Goal: Task Accomplishment & Management: Complete application form

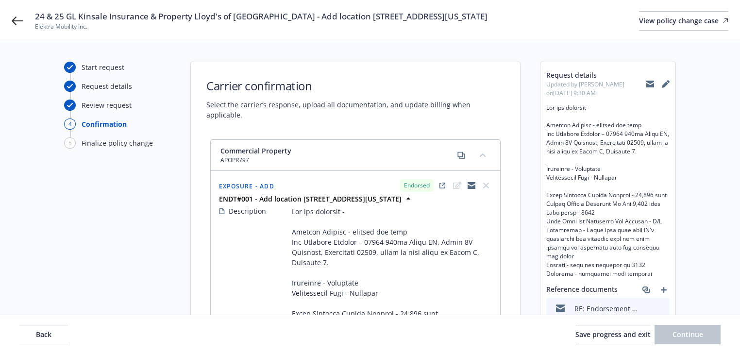
select select "ACCEPTED"
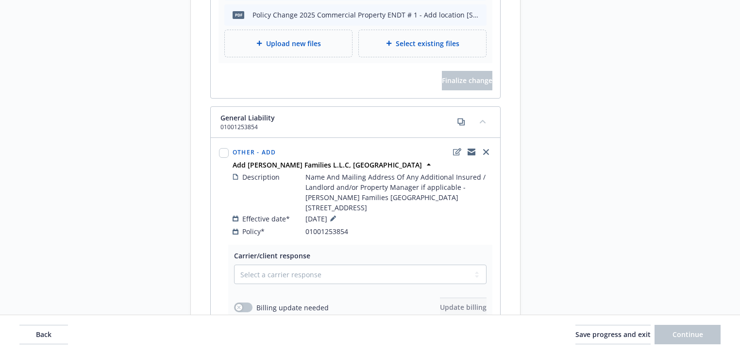
scroll to position [971, 0]
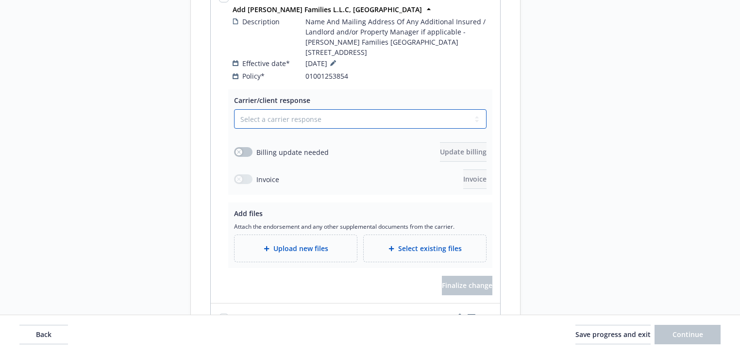
click at [299, 109] on select "Select a carrier response Accepted Accepted with revision No endorsement needed…" at bounding box center [360, 118] width 252 height 19
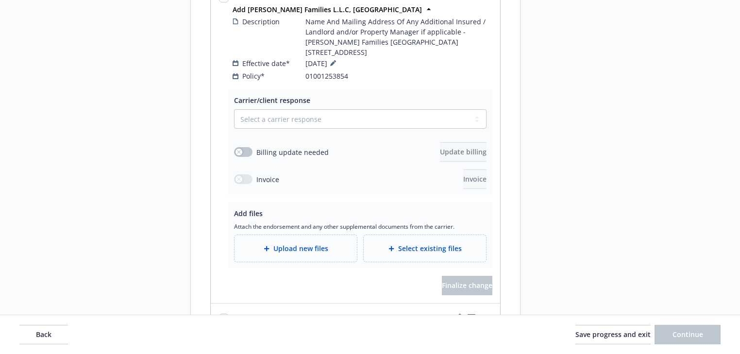
click at [168, 153] on div "Start request Request details Review request 4 Confirmation 5 Finalize policy c…" at bounding box center [117, 43] width 107 height 1904
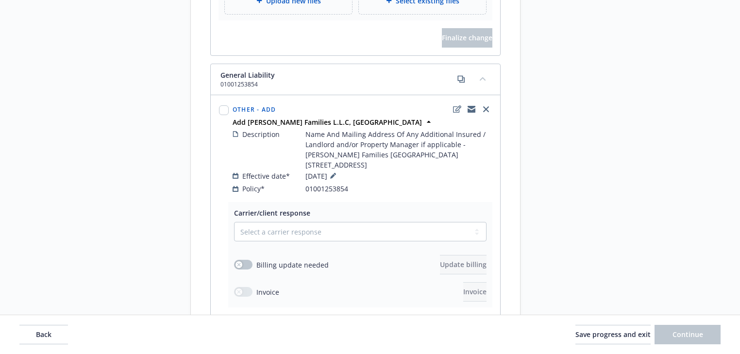
scroll to position [815, 0]
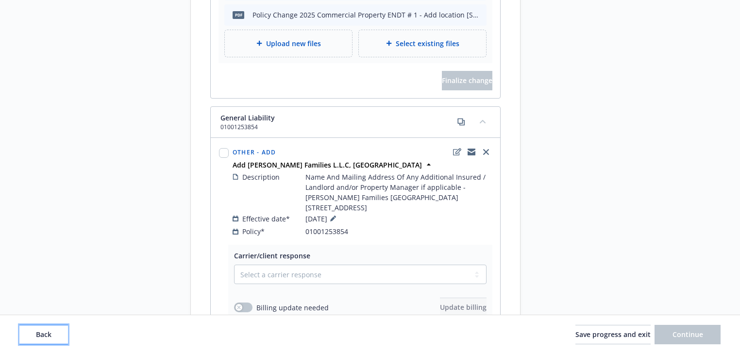
click at [58, 335] on button "Back" at bounding box center [43, 334] width 49 height 19
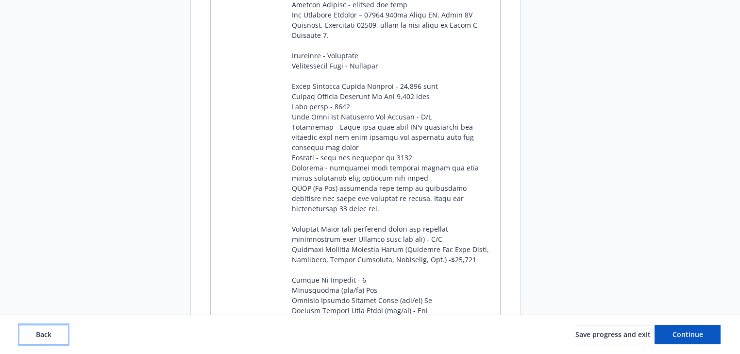
click at [58, 335] on button "Back" at bounding box center [43, 334] width 49 height 19
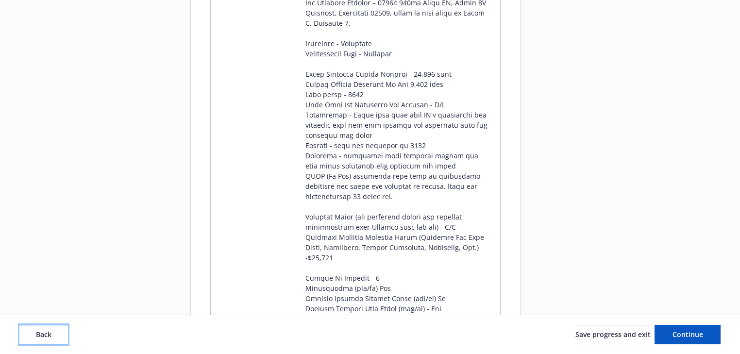
click at [58, 335] on button "Back" at bounding box center [43, 334] width 49 height 19
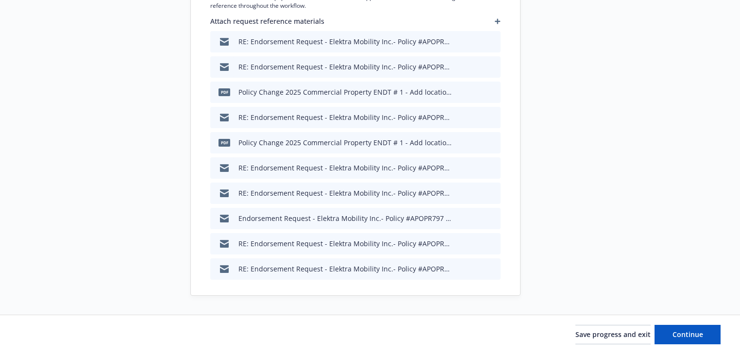
click at [704, 322] on div "Save progress and exit Continue" at bounding box center [370, 334] width 740 height 39
click at [704, 331] on button "Continue" at bounding box center [687, 334] width 66 height 19
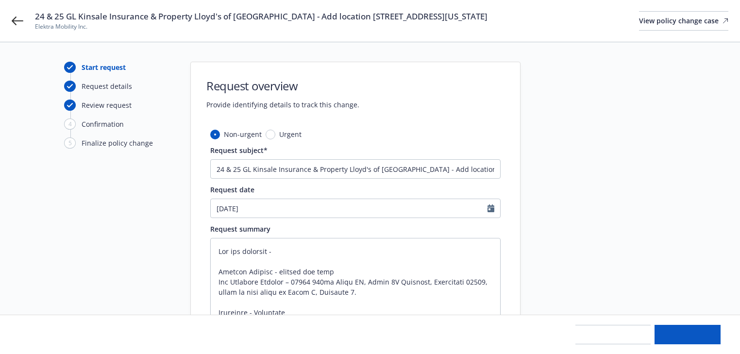
type textarea "x"
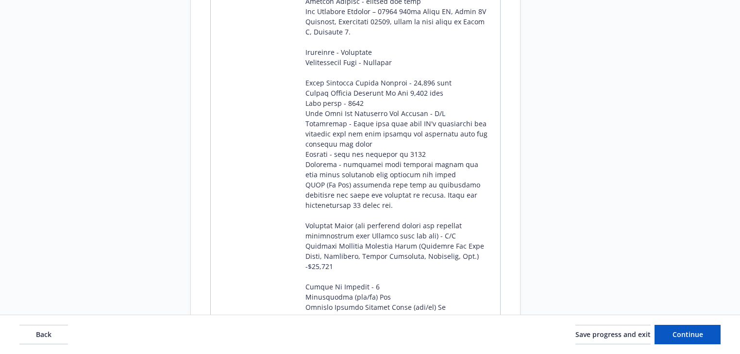
scroll to position [893, 0]
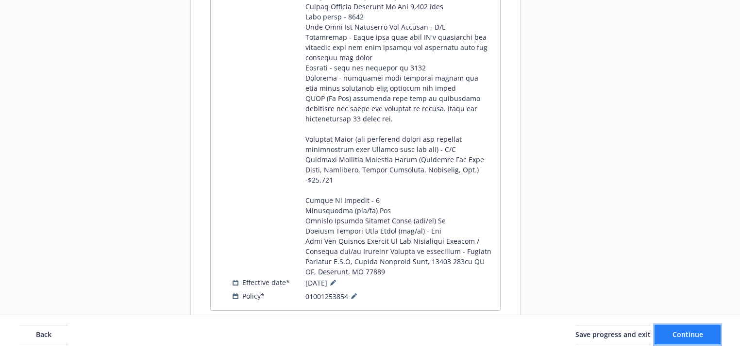
click at [709, 332] on button "Continue" at bounding box center [687, 334] width 66 height 19
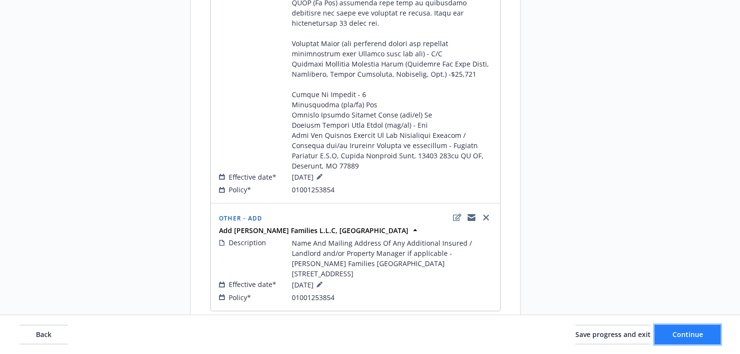
click at [710, 332] on button "Continue" at bounding box center [687, 334] width 66 height 19
select select "ACCEPTED"
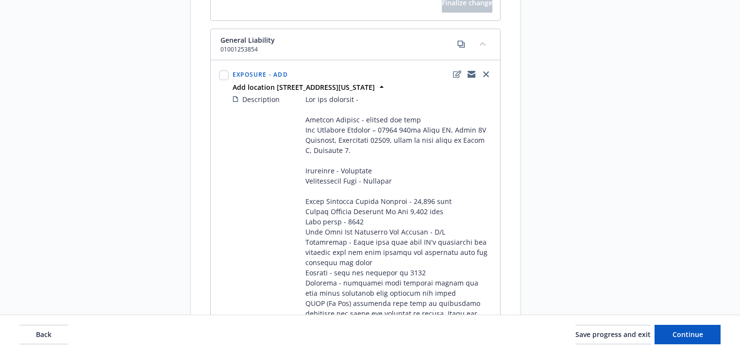
click at [217, 66] on div at bounding box center [224, 286] width 14 height 441
click at [226, 70] on input "checkbox" at bounding box center [224, 75] width 10 height 10
checkbox input "true"
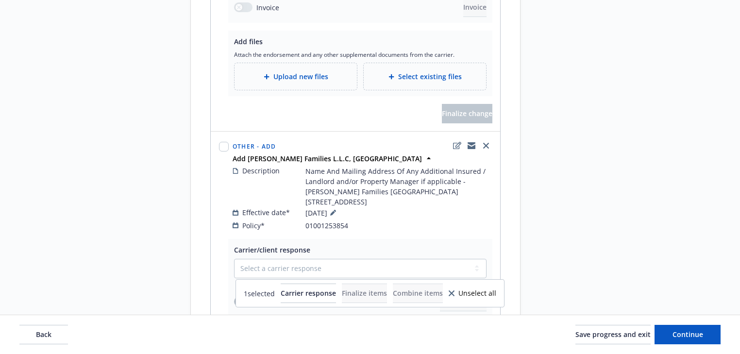
scroll to position [1514, 0]
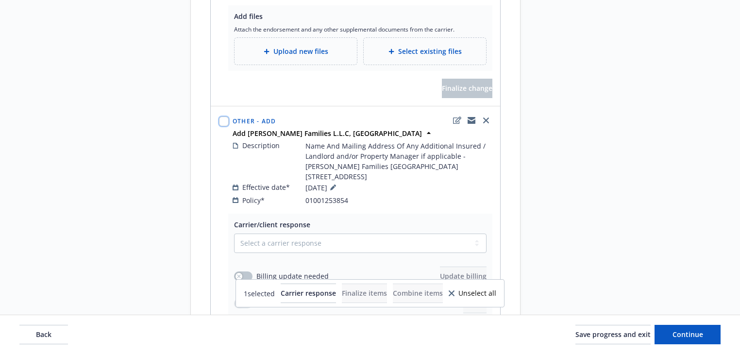
click at [225, 116] on input "checkbox" at bounding box center [224, 121] width 10 height 10
checkbox input "true"
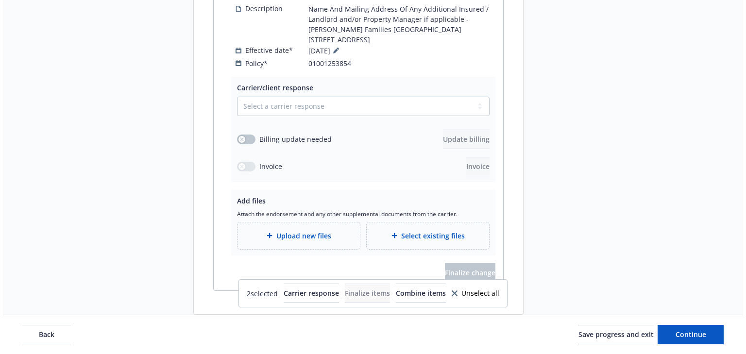
scroll to position [1658, 0]
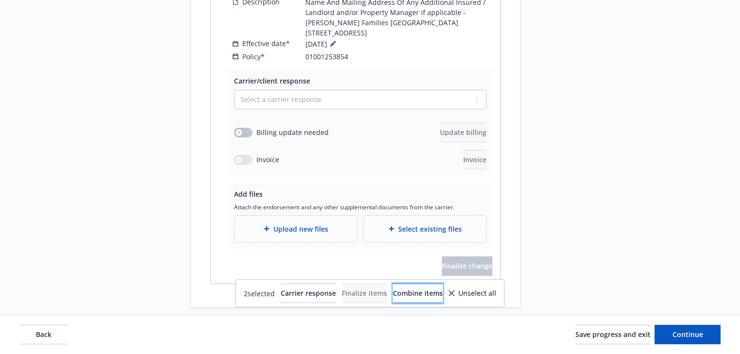
click at [443, 289] on span "Combine items" at bounding box center [418, 292] width 50 height 9
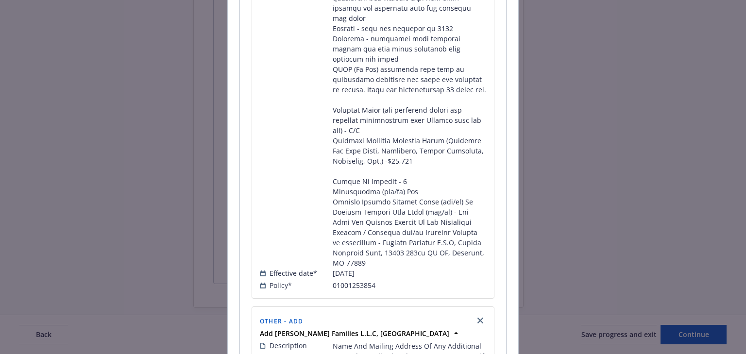
scroll to position [544, 0]
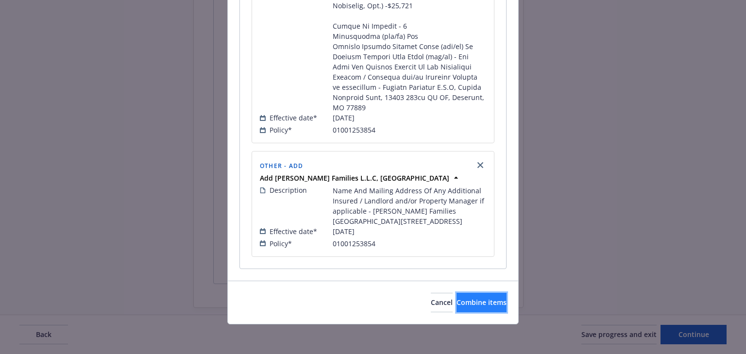
click at [470, 299] on span "Combine items" at bounding box center [481, 302] width 50 height 9
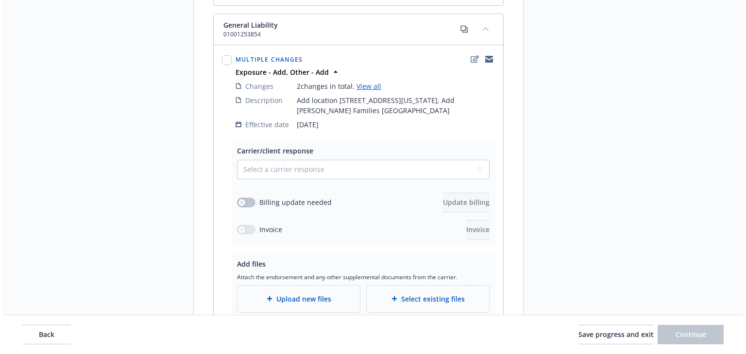
scroll to position [911, 0]
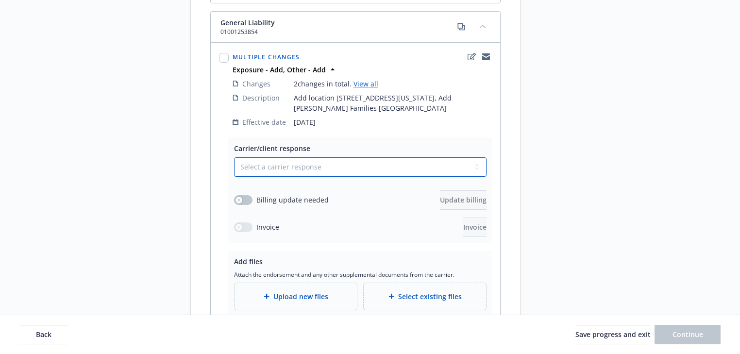
click at [296, 171] on select "Select a carrier response Accepted Accepted with revision No endorsement needed…" at bounding box center [360, 166] width 252 height 19
select select "NO_ENDORSEMENT_NEEDED"
click at [234, 157] on select "Select a carrier response Accepted Accepted with revision No endorsement needed…" at bounding box center [360, 166] width 252 height 19
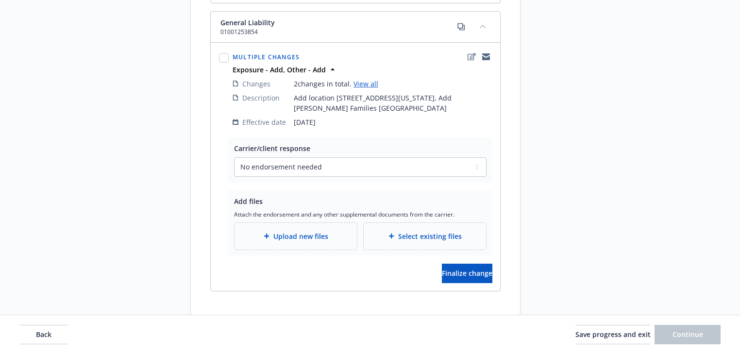
click at [477, 278] on button "Finalize change" at bounding box center [467, 273] width 50 height 19
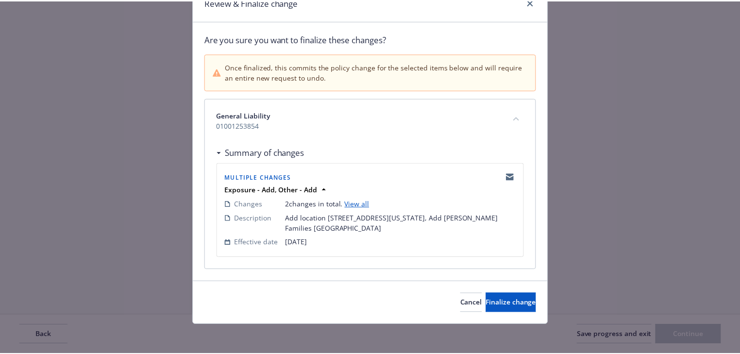
scroll to position [48, 0]
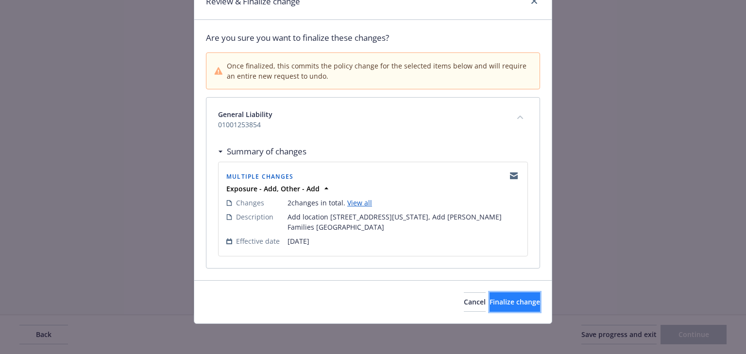
click at [509, 304] on span "Finalize change" at bounding box center [514, 301] width 50 height 9
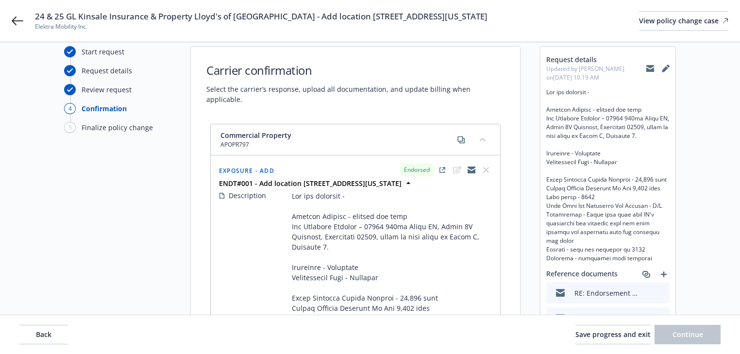
scroll to position [0, 0]
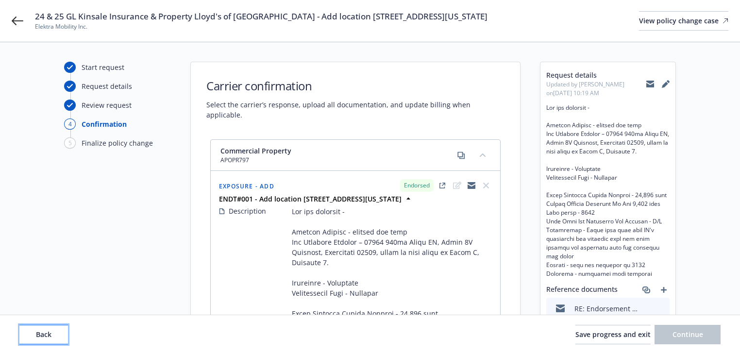
click at [52, 334] on button "Back" at bounding box center [43, 334] width 49 height 19
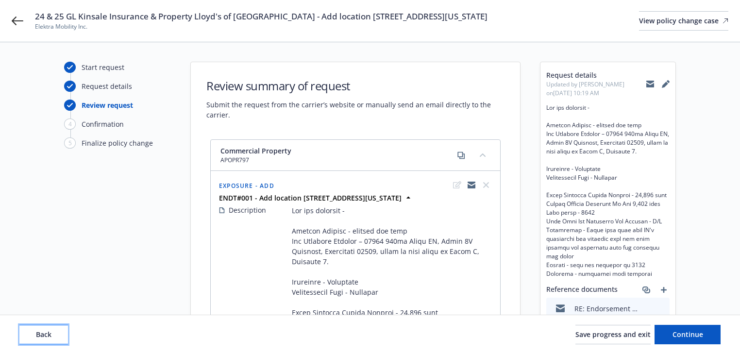
click at [52, 334] on button "Back" at bounding box center [43, 334] width 49 height 19
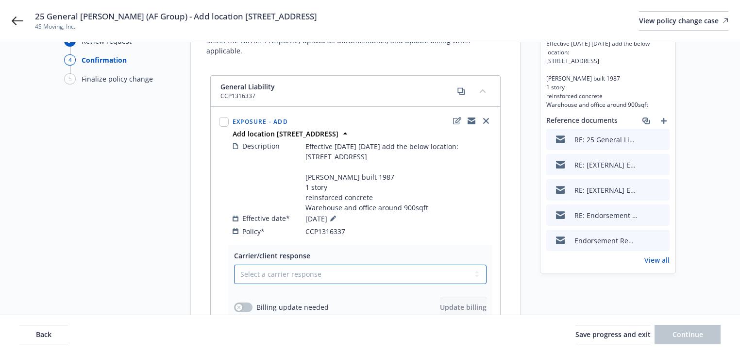
scroll to position [78, 0]
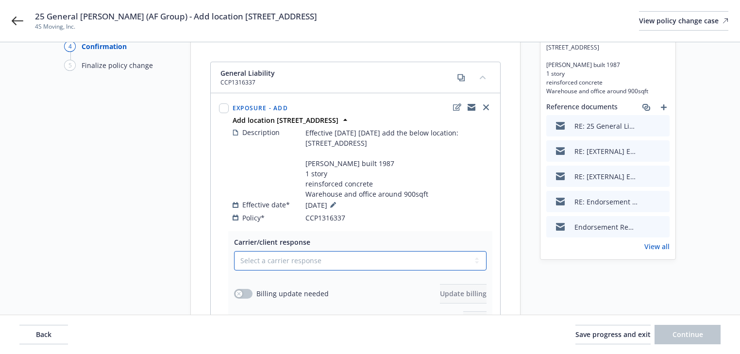
drag, startPoint x: 348, startPoint y: 260, endPoint x: 344, endPoint y: 248, distance: 13.4
click at [344, 249] on div "Carrier/client response Select a carrier response Accepted Accepted with revisi…" at bounding box center [360, 284] width 252 height 94
drag, startPoint x: 352, startPoint y: 219, endPoint x: 295, endPoint y: 219, distance: 57.8
click at [295, 219] on div "Policy* CCP1316337" at bounding box center [361, 218] width 259 height 10
copy div "CCP1316337"
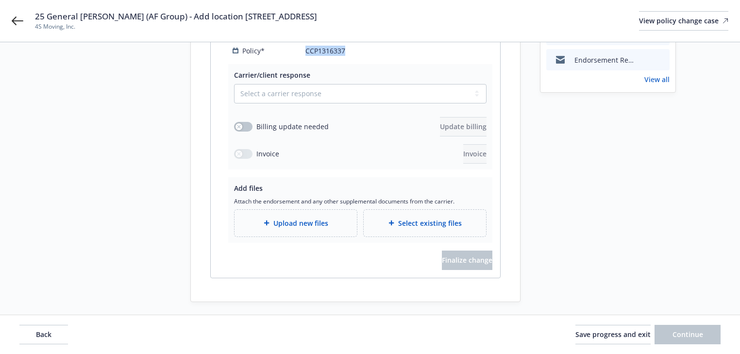
scroll to position [250, 0]
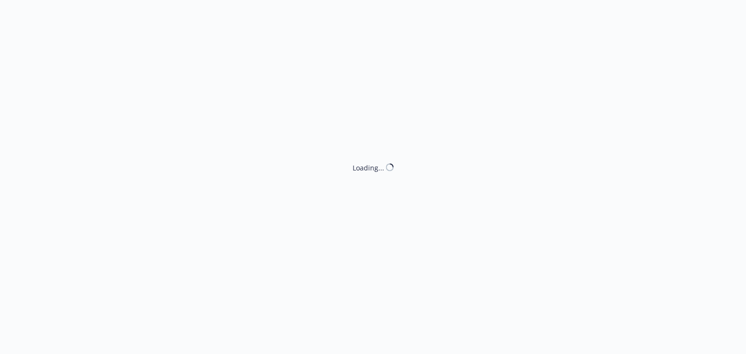
select select "ACCEPTED"
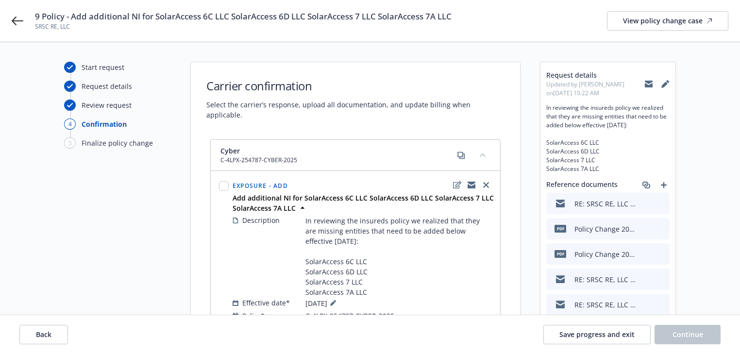
click at [353, 140] on div "Cyber C-4LPX-254787-CYBER-2025" at bounding box center [355, 155] width 289 height 31
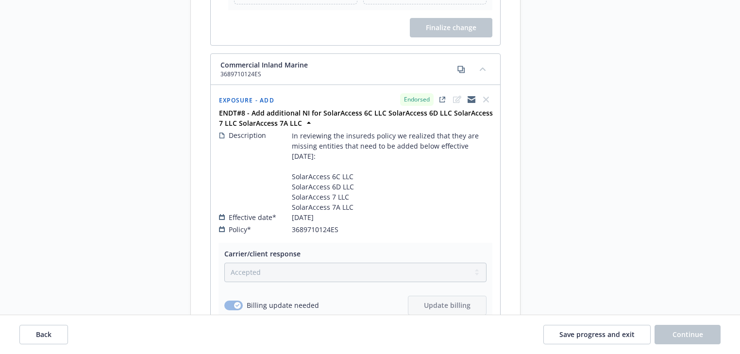
scroll to position [3397, 0]
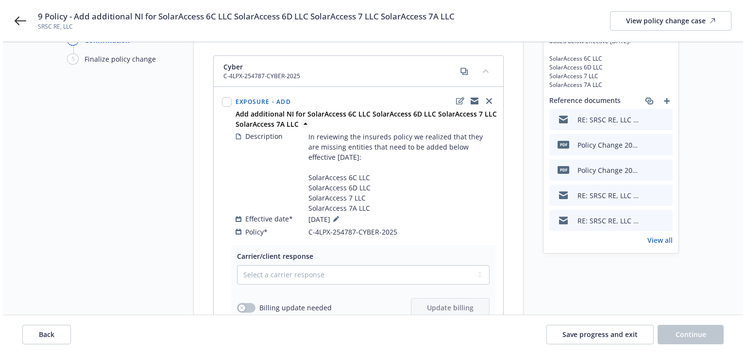
scroll to position [0, 0]
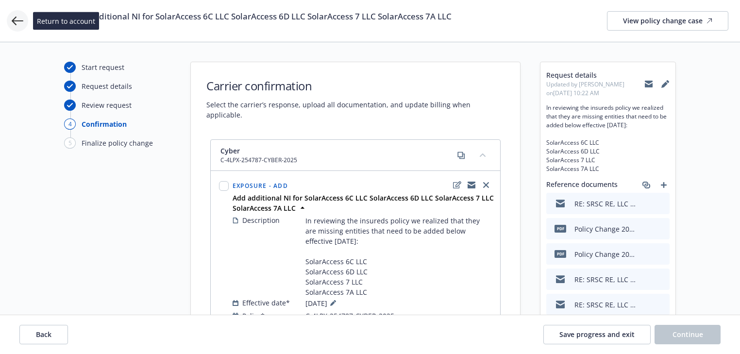
click at [19, 22] on icon at bounding box center [18, 21] width 12 height 12
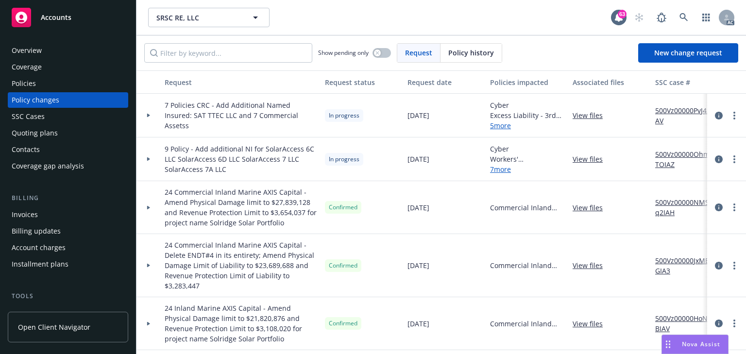
click at [45, 80] on div "Policies" at bounding box center [68, 84] width 113 height 16
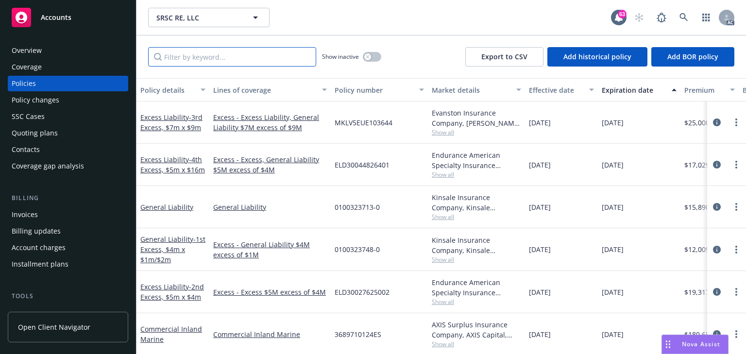
click at [201, 63] on input "Filter by keyword..." at bounding box center [232, 56] width 168 height 19
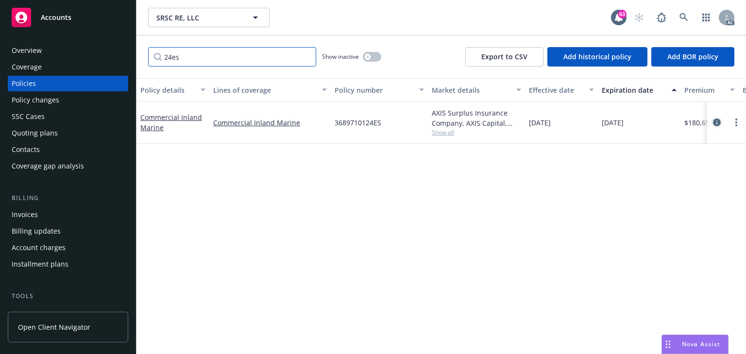
type input "24es"
click at [715, 120] on icon "circleInformation" at bounding box center [717, 122] width 8 height 8
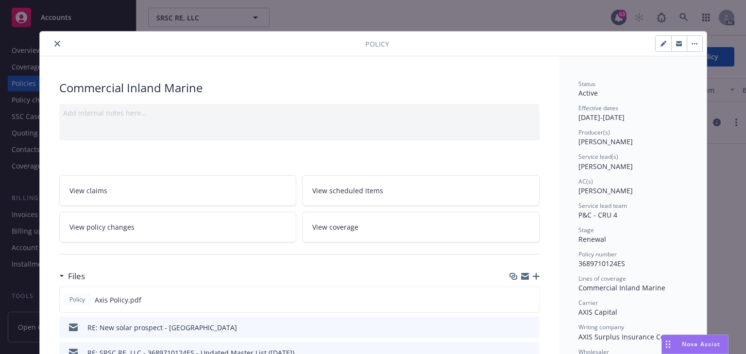
scroll to position [29, 0]
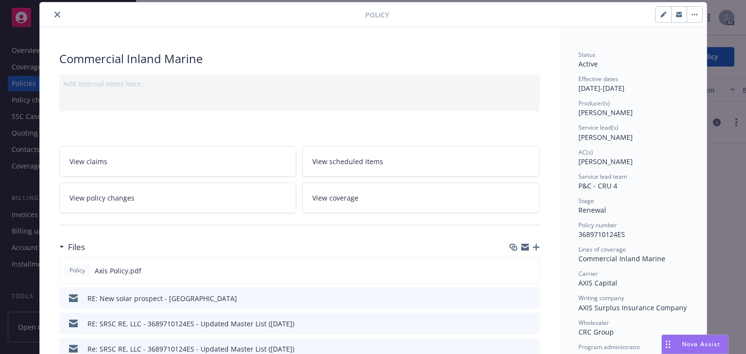
click at [157, 191] on link "View policy changes" at bounding box center [177, 198] width 237 height 31
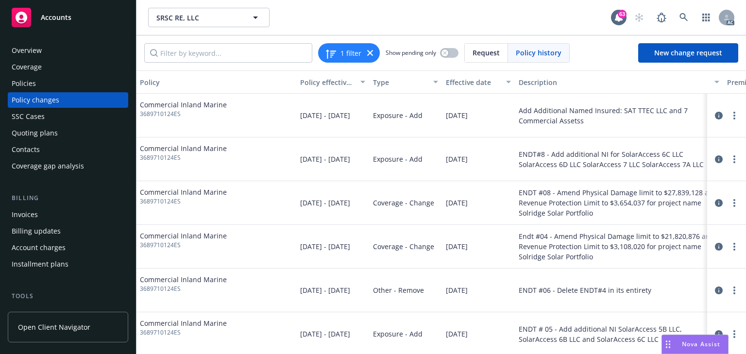
scroll to position [0, 286]
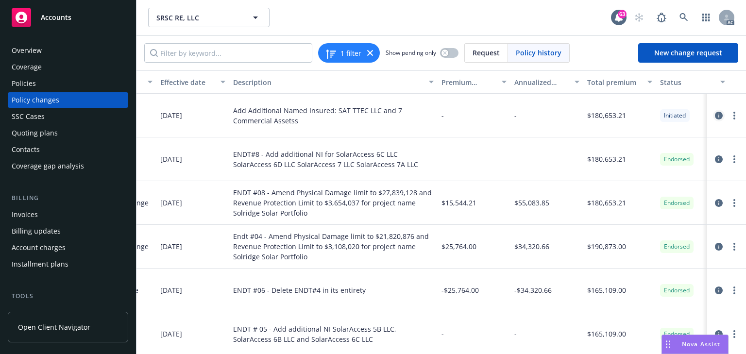
click at [714, 116] on icon "circleInformation" at bounding box center [718, 116] width 8 height 8
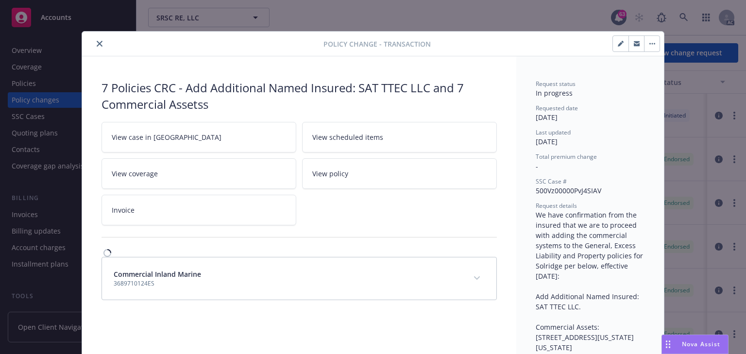
scroll to position [29, 0]
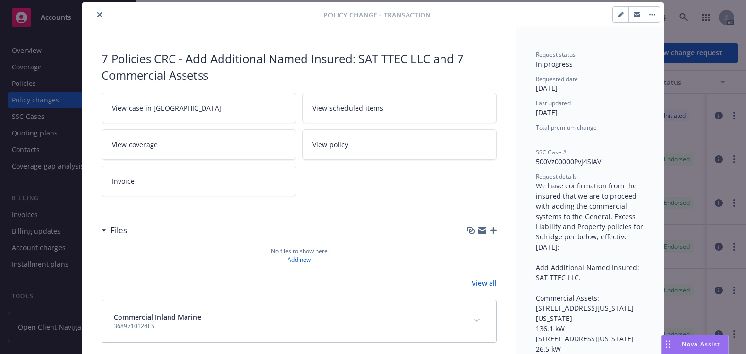
click at [179, 113] on link "View case in SSC" at bounding box center [198, 108] width 195 height 31
click at [97, 17] on icon "close" at bounding box center [100, 15] width 6 height 6
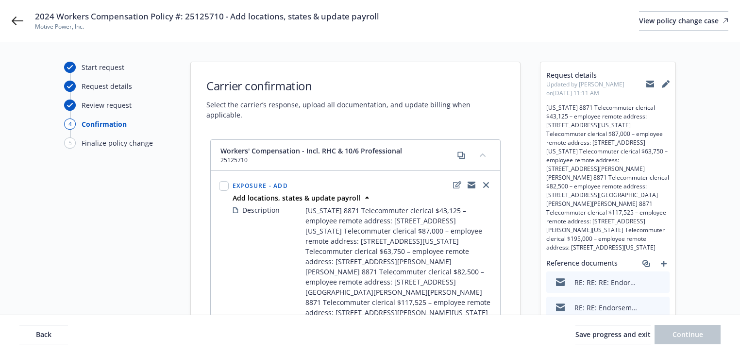
click at [134, 249] on div "Start request Request details Review request 4 Confirmation 5 Finalize policy c…" at bounding box center [117, 335] width 107 height 546
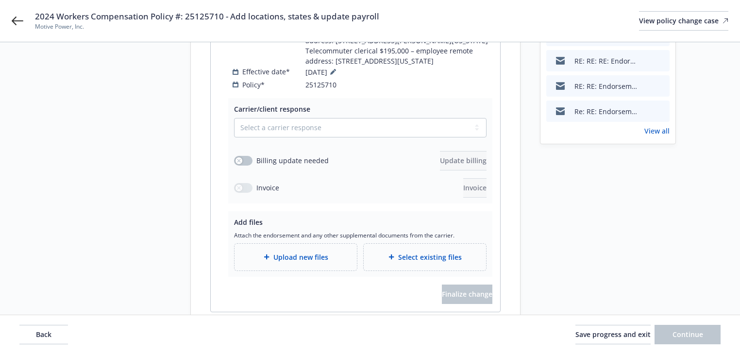
scroll to position [332, 0]
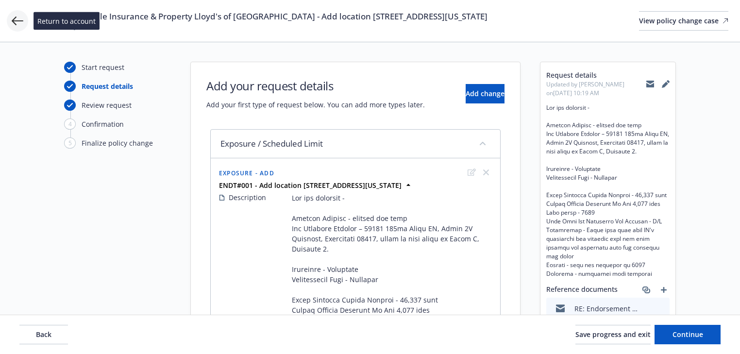
click at [19, 21] on icon at bounding box center [18, 21] width 12 height 9
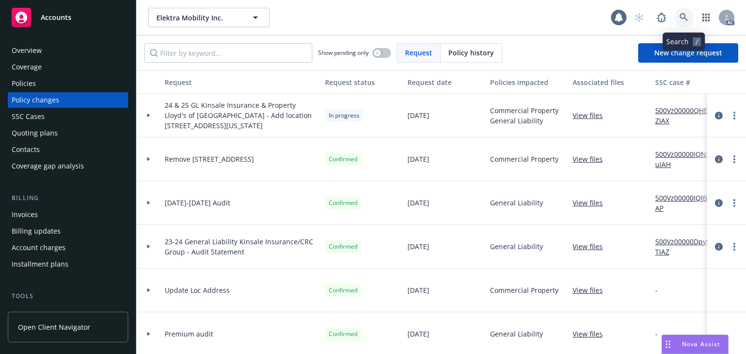
click at [681, 17] on icon at bounding box center [683, 17] width 9 height 9
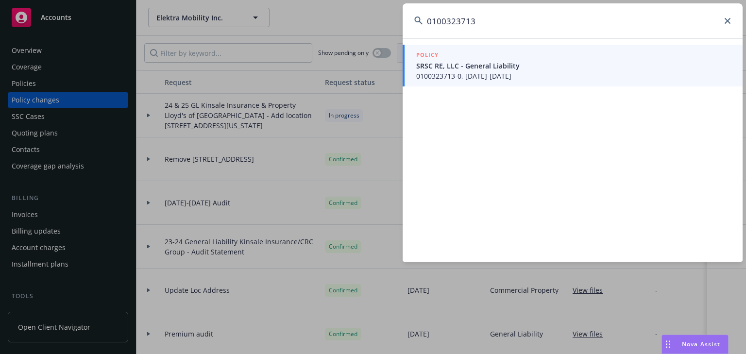
type input "0100323713"
click at [435, 68] on span "SRSC RE, LLC - General Liability" at bounding box center [573, 66] width 315 height 10
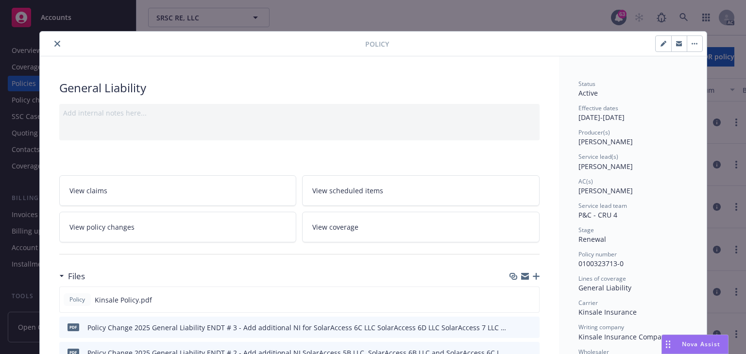
click at [179, 233] on link "View policy changes" at bounding box center [177, 227] width 237 height 31
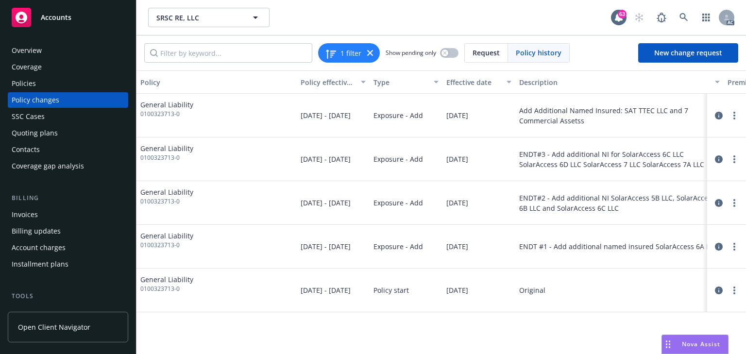
click at [556, 321] on div "Policy Policy effective dates Type Effective date Description Premium change An…" at bounding box center [440, 211] width 609 height 283
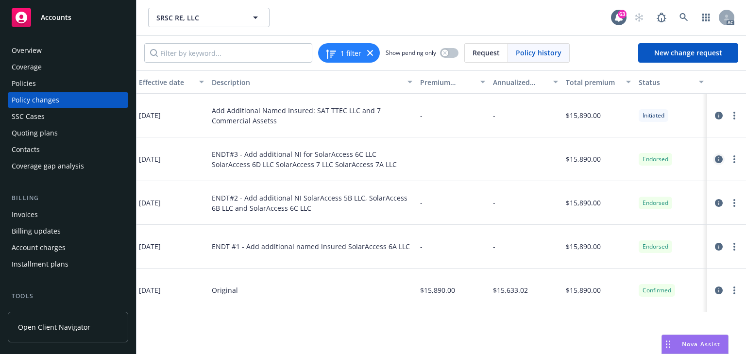
click at [718, 157] on icon "circleInformation" at bounding box center [718, 159] width 8 height 8
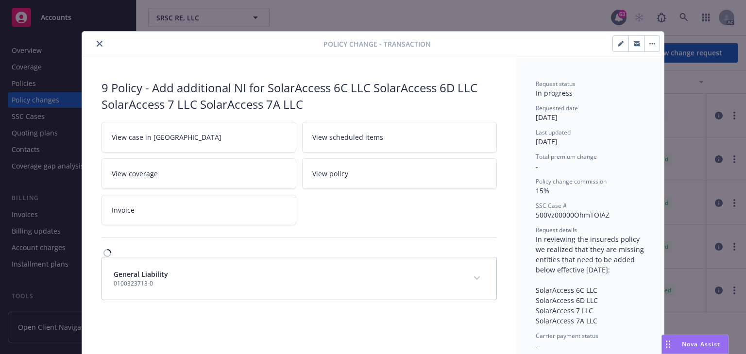
scroll to position [29, 0]
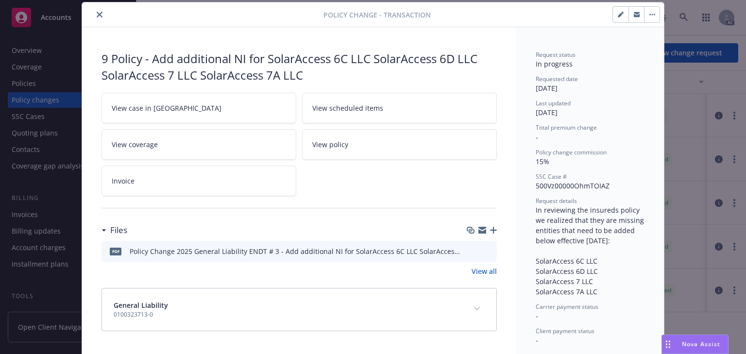
click at [483, 249] on icon "preview file" at bounding box center [487, 250] width 9 height 7
click at [213, 97] on link "View case in SSC" at bounding box center [198, 108] width 195 height 31
click at [97, 15] on icon "close" at bounding box center [100, 15] width 6 height 6
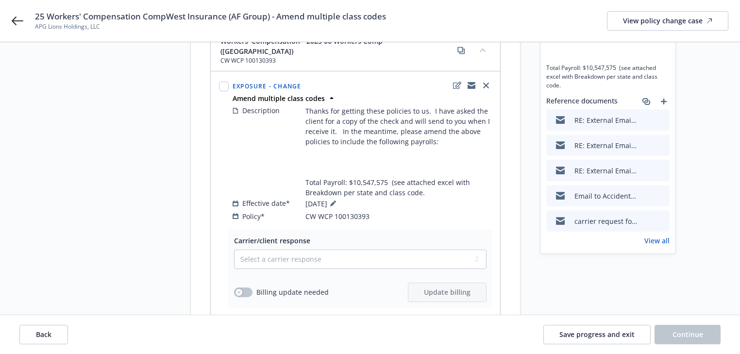
scroll to position [116, 0]
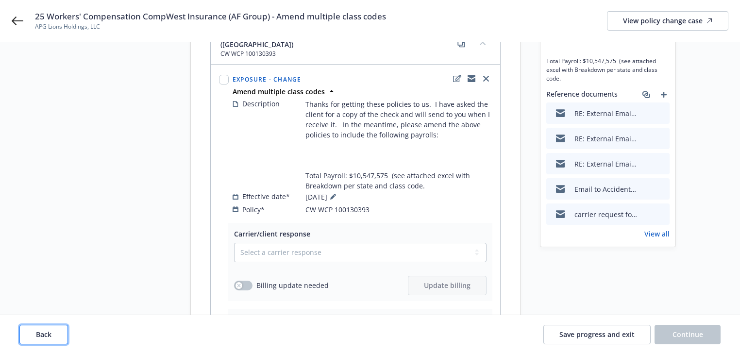
click at [54, 325] on button "Back" at bounding box center [43, 334] width 49 height 19
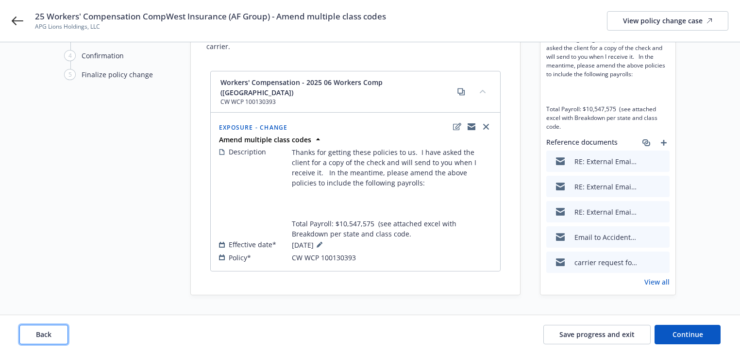
scroll to position [68, 0]
click at [54, 325] on button "Back" at bounding box center [43, 334] width 49 height 19
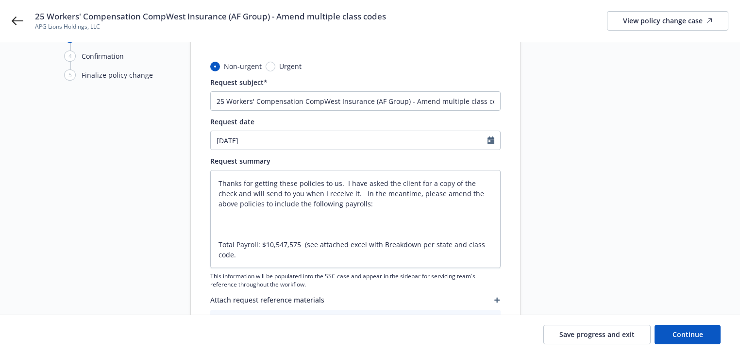
click at [54, 325] on div "Save progress and exit Continue" at bounding box center [369, 334] width 701 height 19
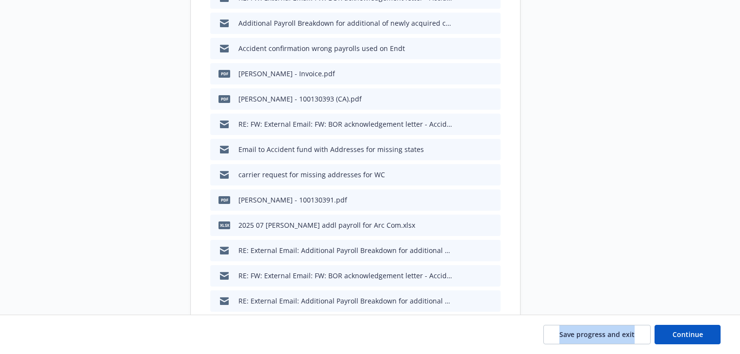
scroll to position [448, 0]
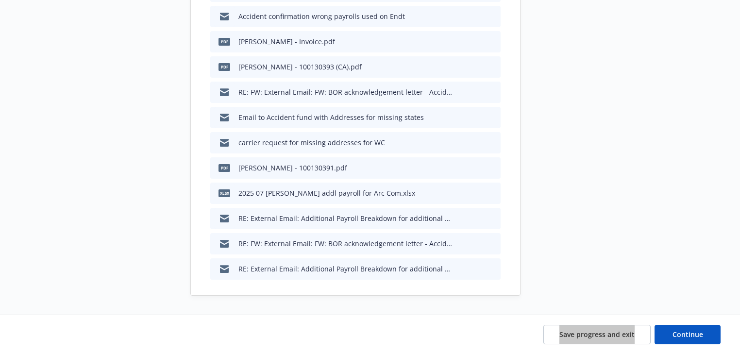
type textarea "x"
